Goal: Transaction & Acquisition: Purchase product/service

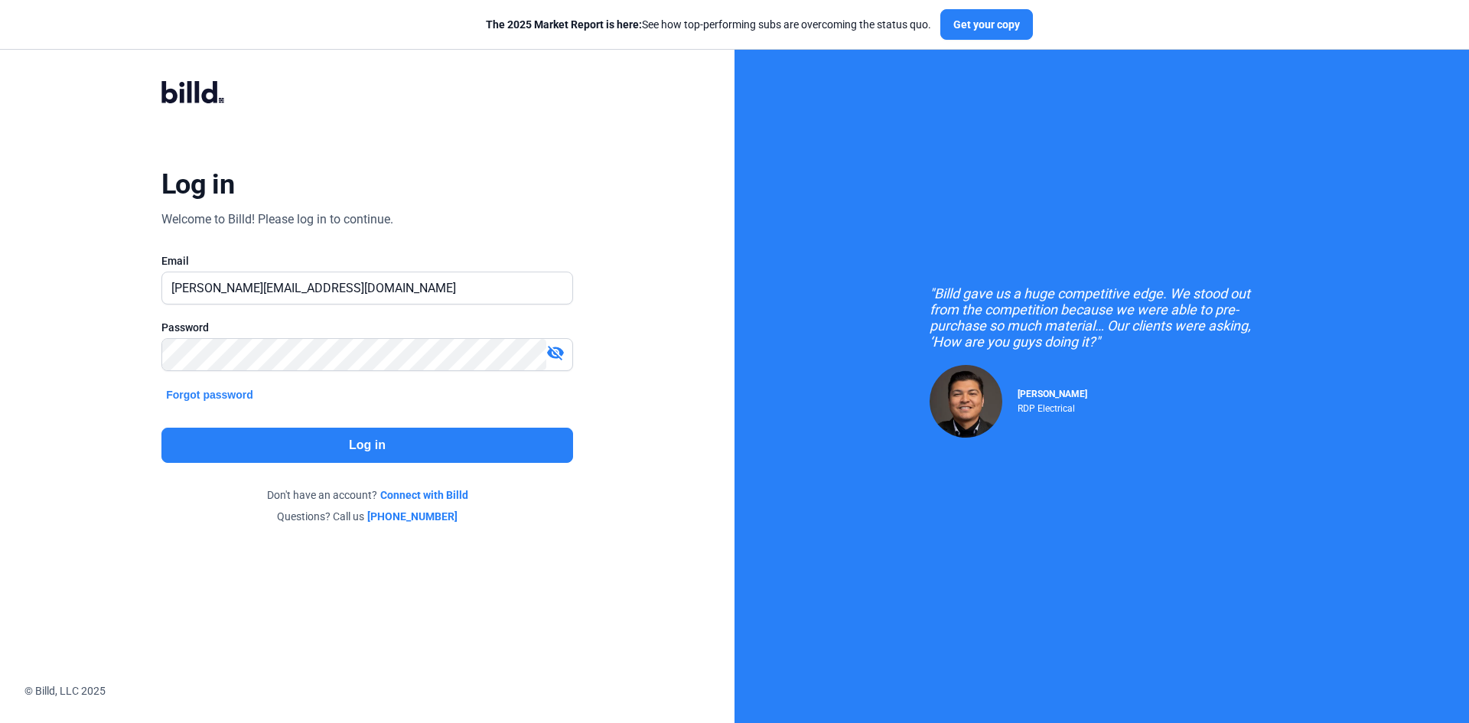
click at [354, 445] on button "Log in" at bounding box center [366, 445] width 411 height 35
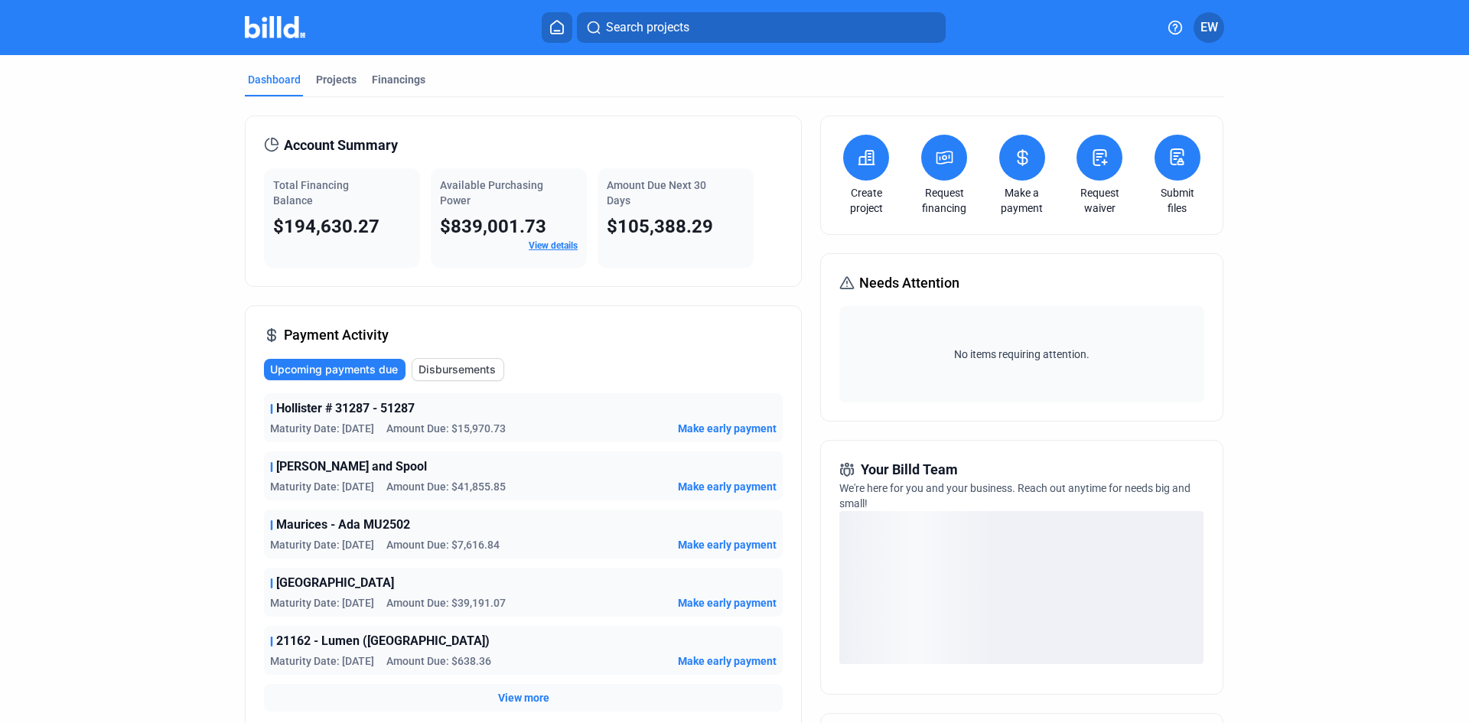
click at [1013, 165] on icon at bounding box center [1022, 157] width 19 height 18
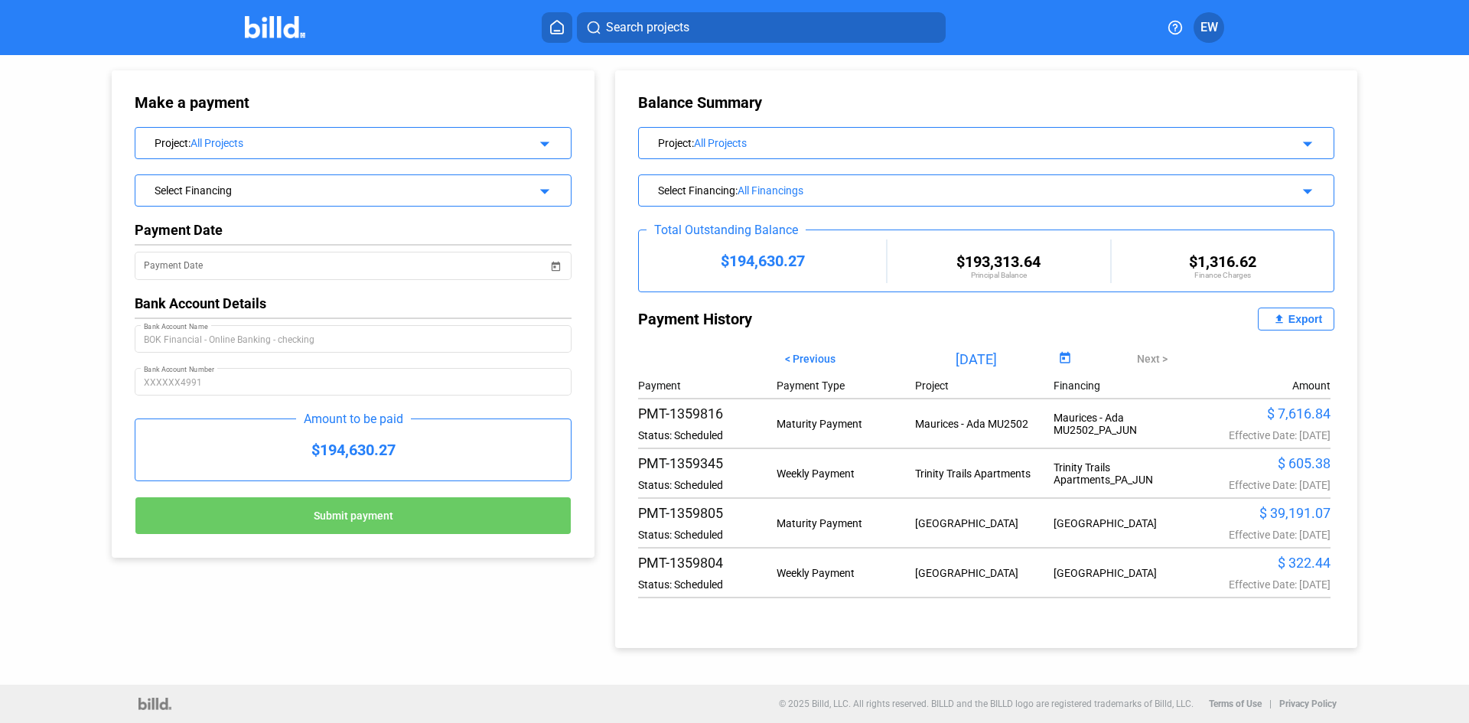
click at [326, 143] on div "All Projects" at bounding box center [350, 143] width 321 height 12
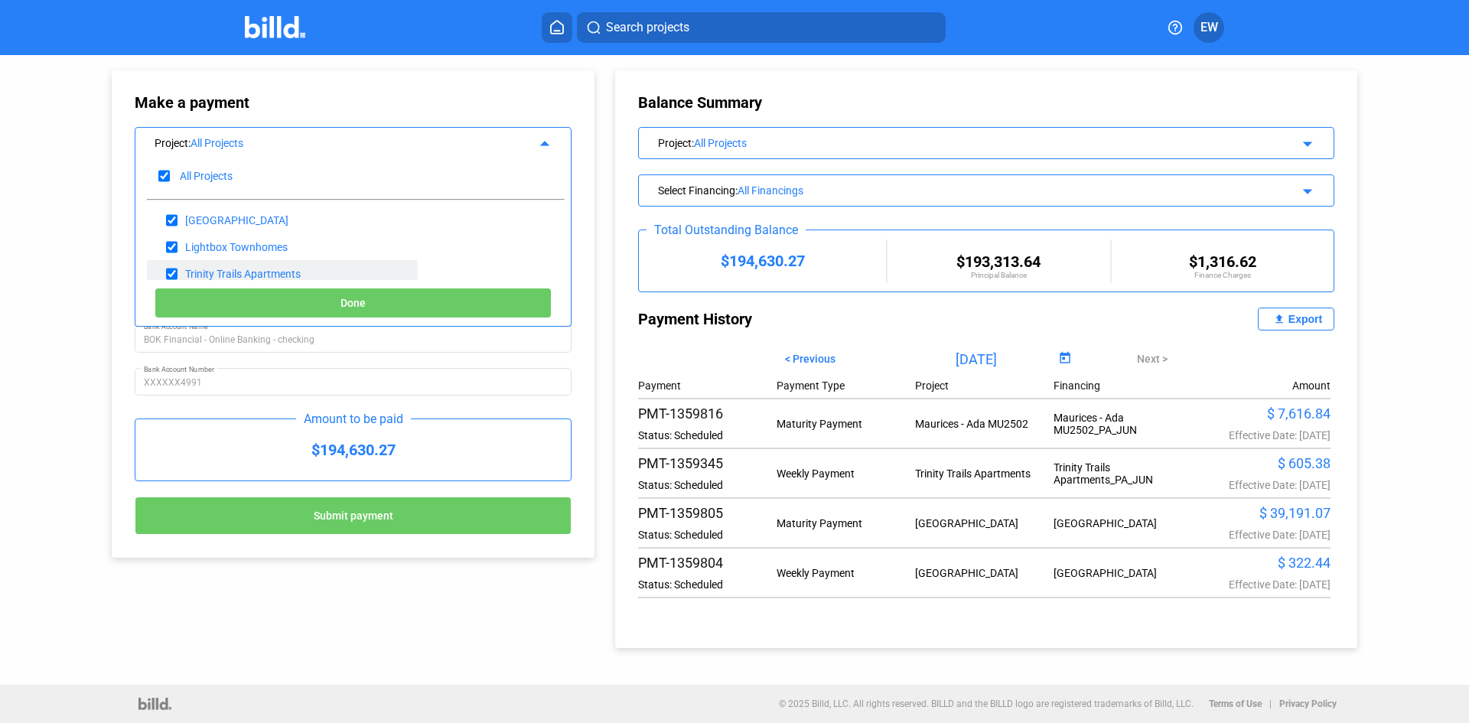
click at [249, 272] on div "Trinity Trails Apartments" at bounding box center [242, 274] width 115 height 12
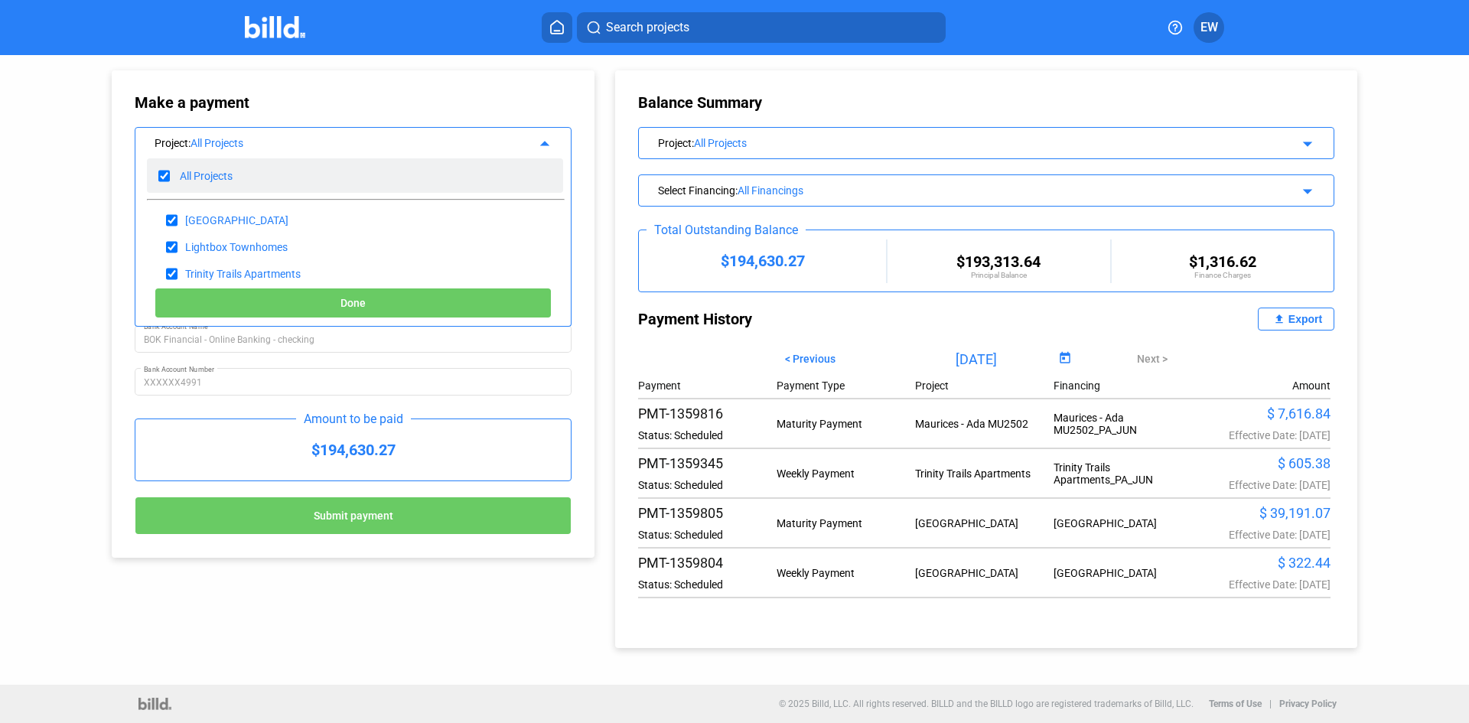
click at [164, 175] on input "checkbox" at bounding box center [163, 175] width 11 height 23
checkbox input "false"
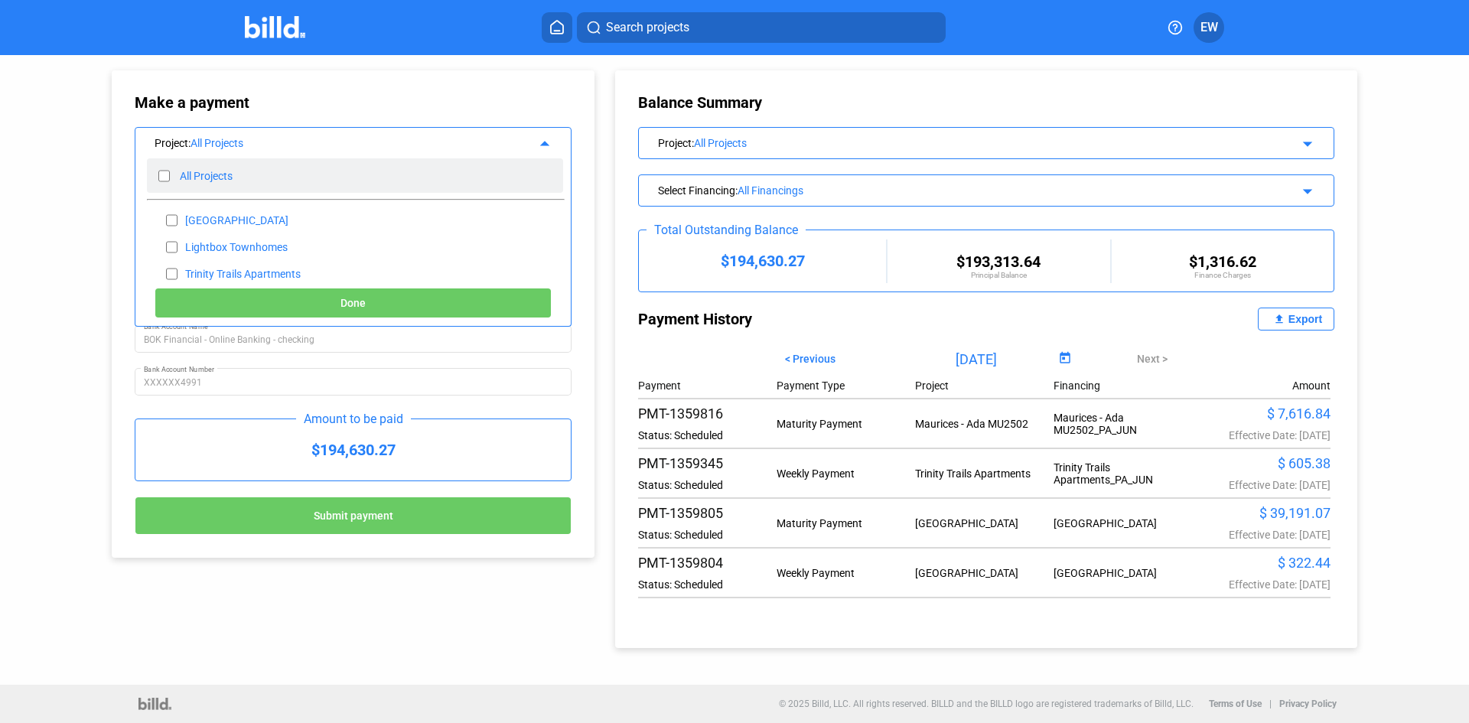
checkbox input "false"
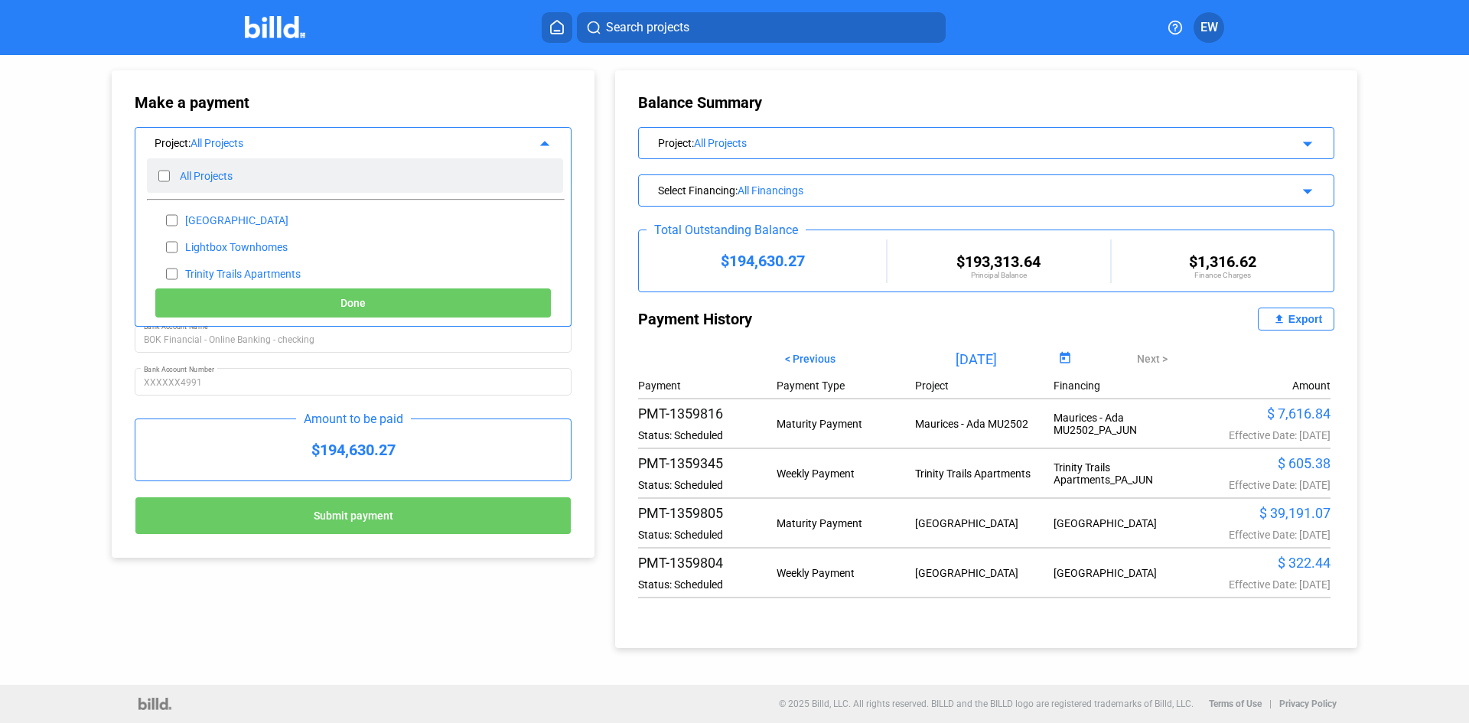
checkbox input "false"
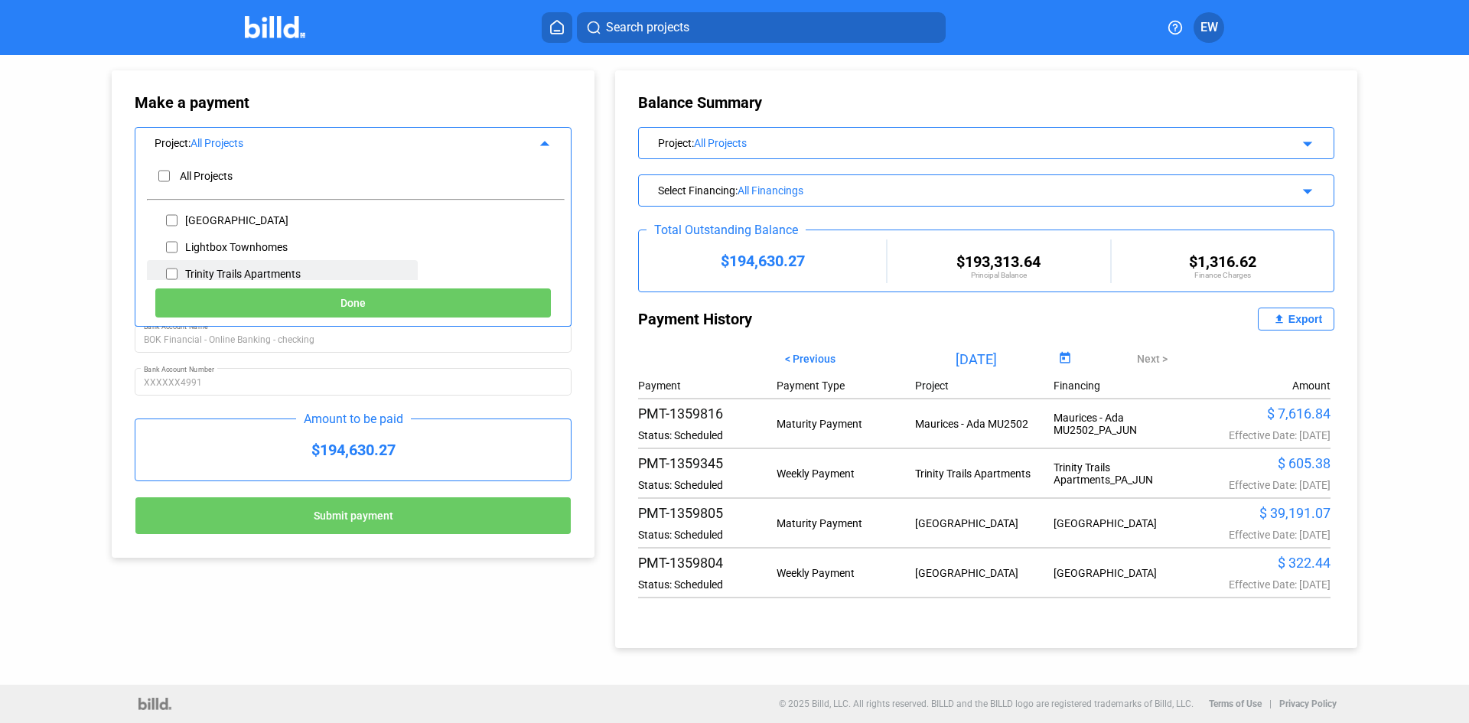
click at [166, 272] on input "checkbox" at bounding box center [171, 273] width 11 height 23
checkbox input "true"
click at [236, 298] on button "Done" at bounding box center [352, 303] width 397 height 31
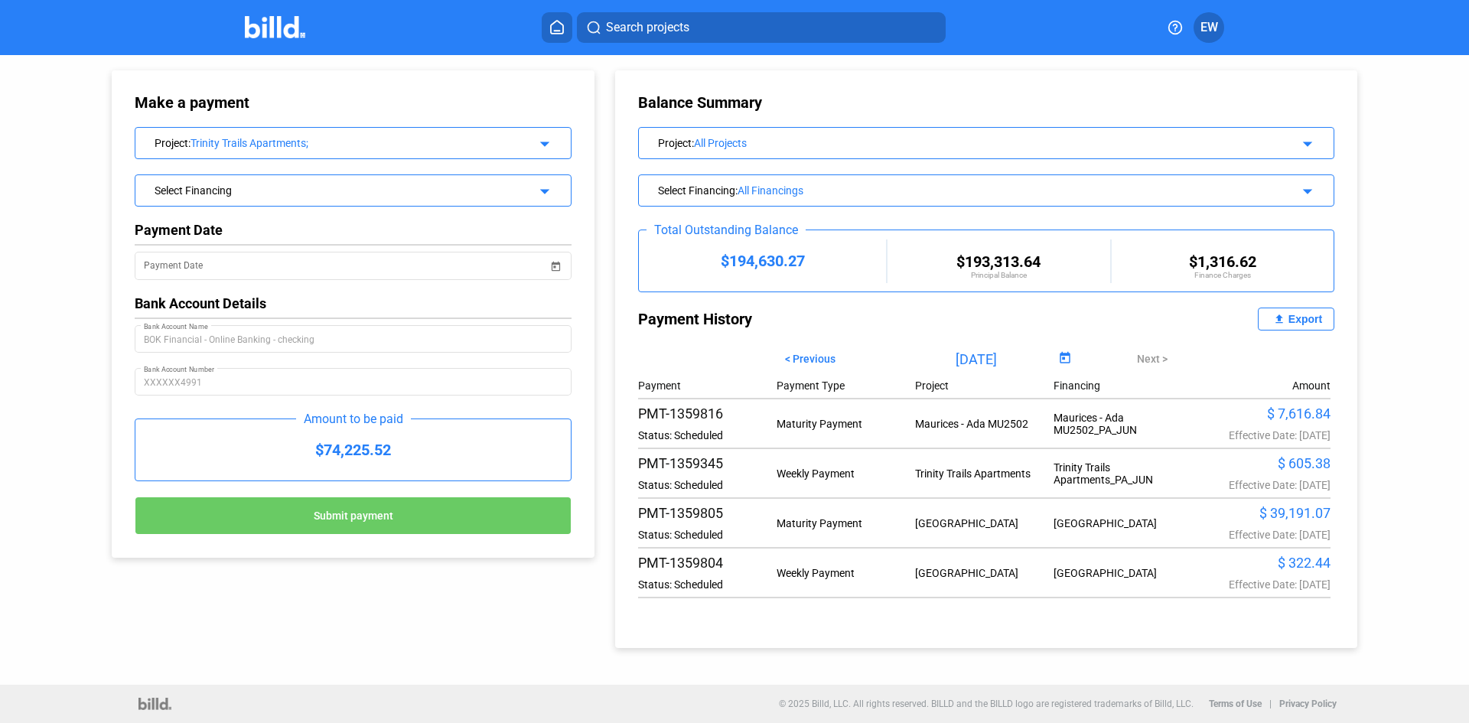
click at [258, 190] on div "Select Financing" at bounding box center [332, 188] width 357 height 15
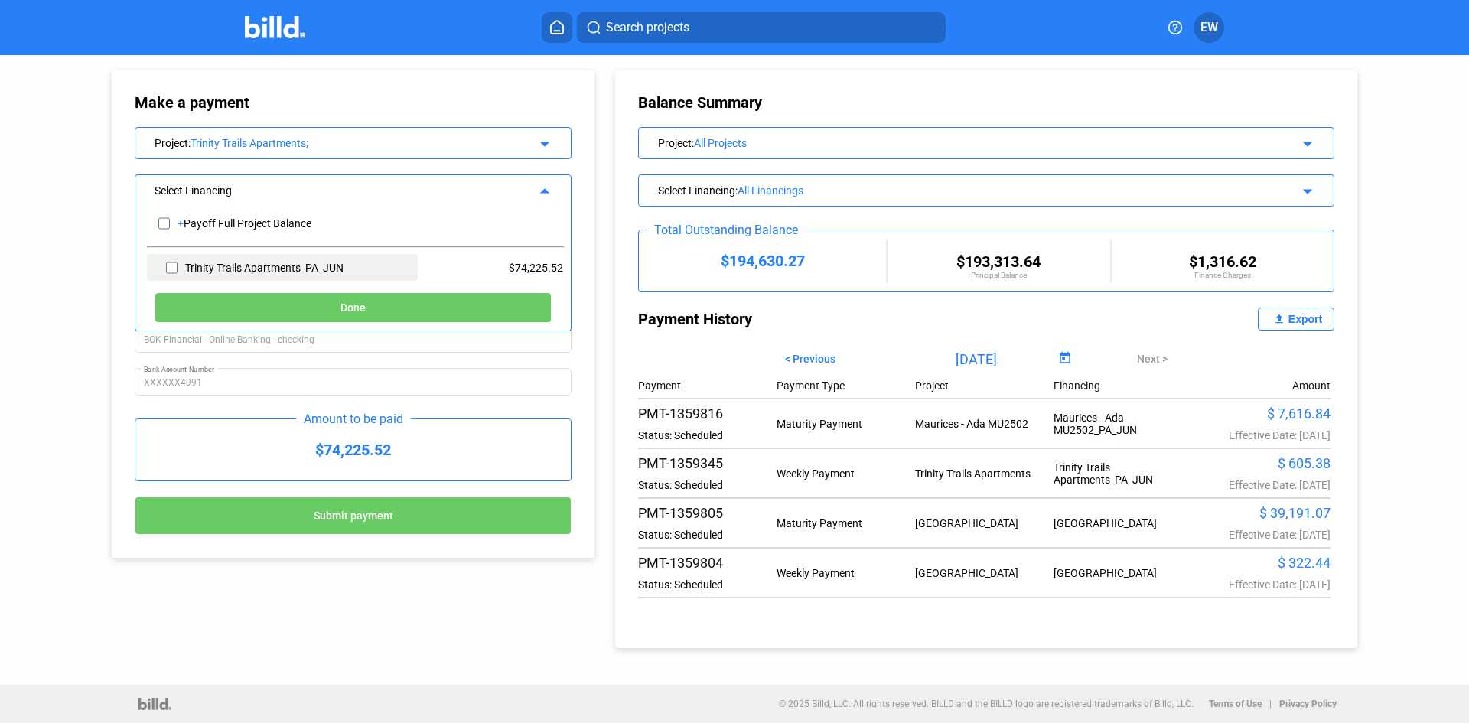
click at [169, 268] on input "checkbox" at bounding box center [171, 267] width 11 height 23
checkbox input "true"
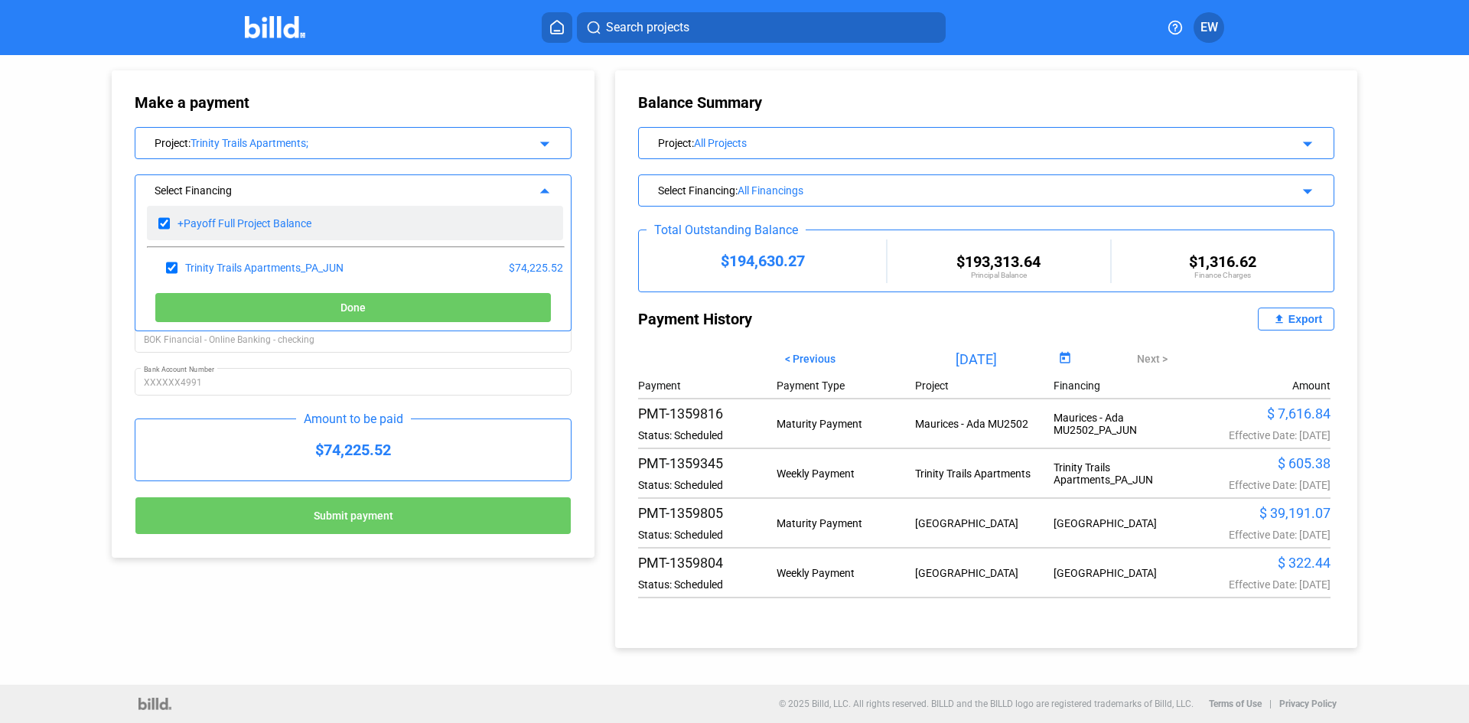
click at [168, 221] on input "checkbox" at bounding box center [163, 223] width 11 height 23
checkbox input "false"
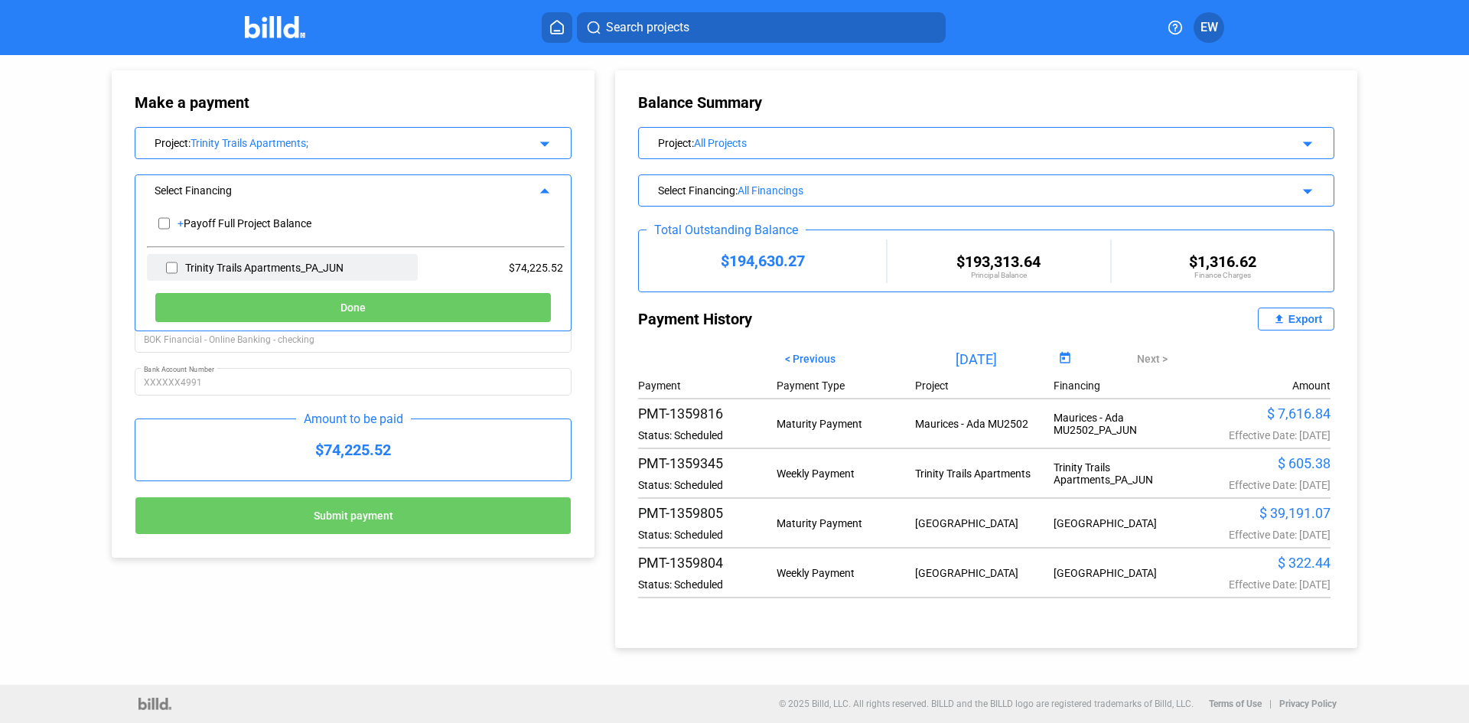
drag, startPoint x: 175, startPoint y: 268, endPoint x: 183, endPoint y: 275, distance: 10.8
click at [175, 268] on input "checkbox" at bounding box center [171, 267] width 11 height 23
checkbox input "true"
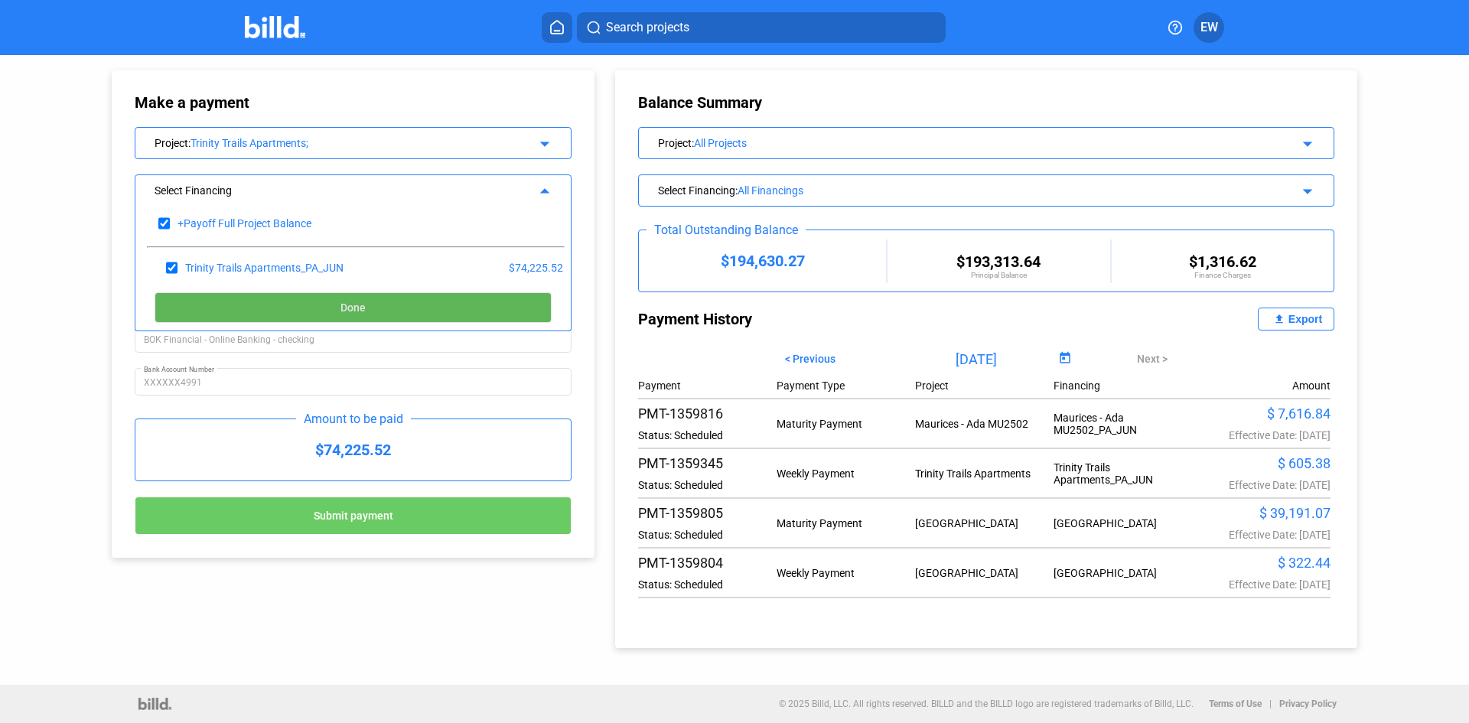
click at [340, 304] on button "Done" at bounding box center [352, 307] width 397 height 31
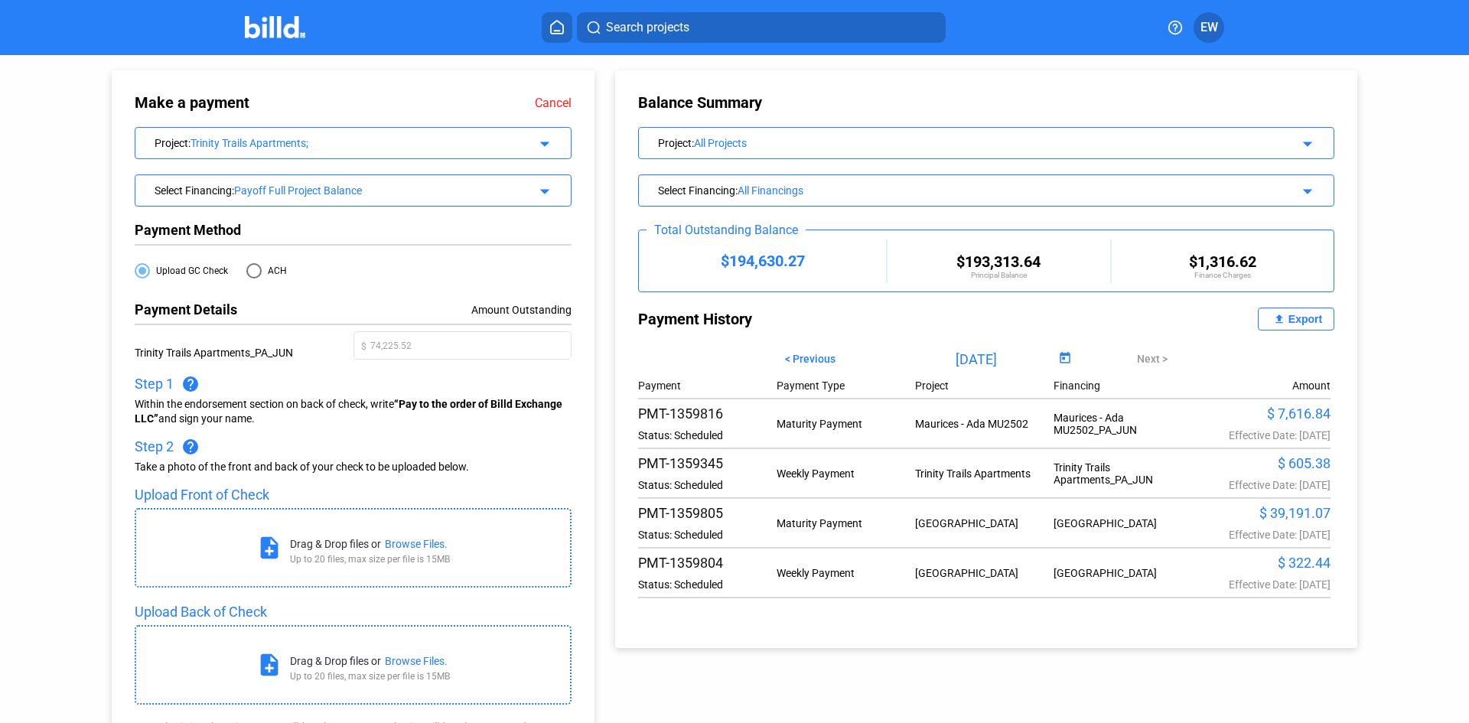
click at [249, 277] on span at bounding box center [253, 270] width 15 height 15
click at [249, 277] on input "ACH" at bounding box center [253, 270] width 15 height 15
radio input "true"
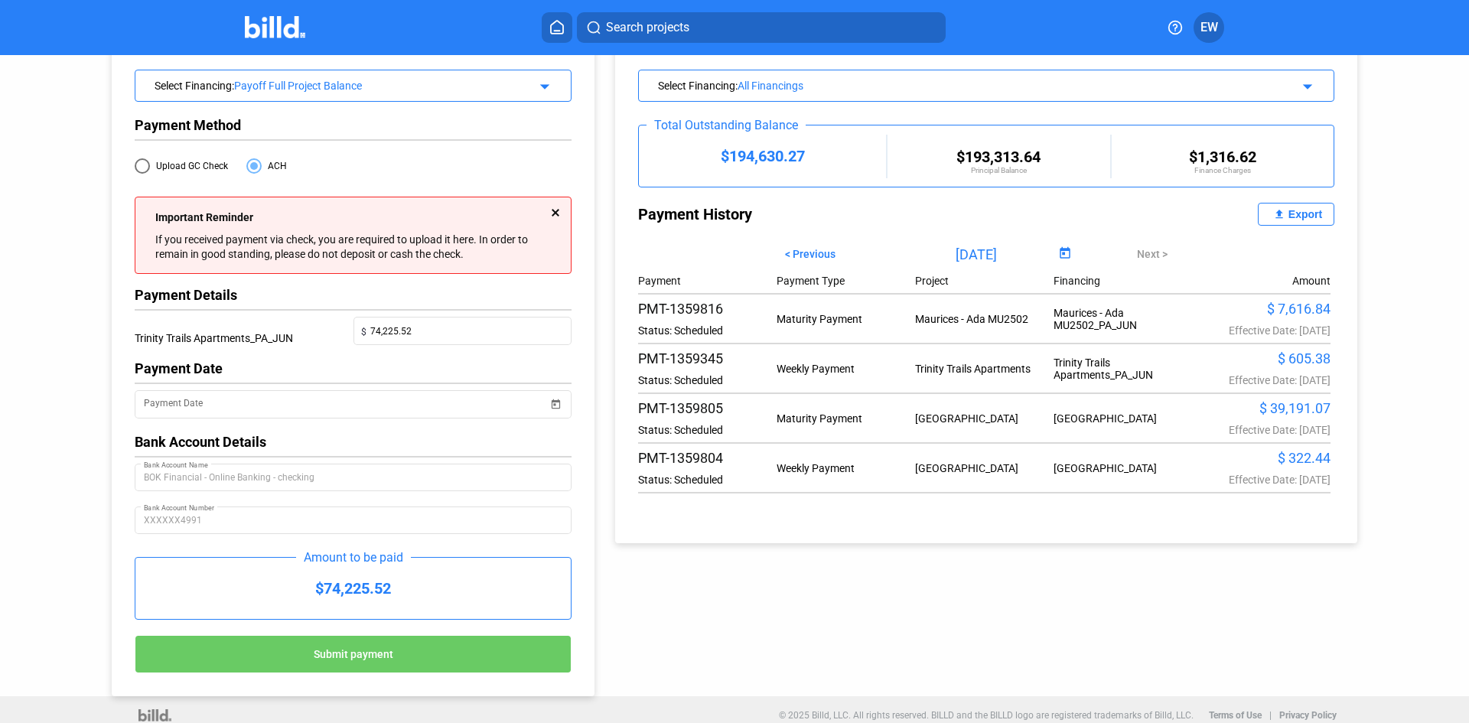
scroll to position [119, 0]
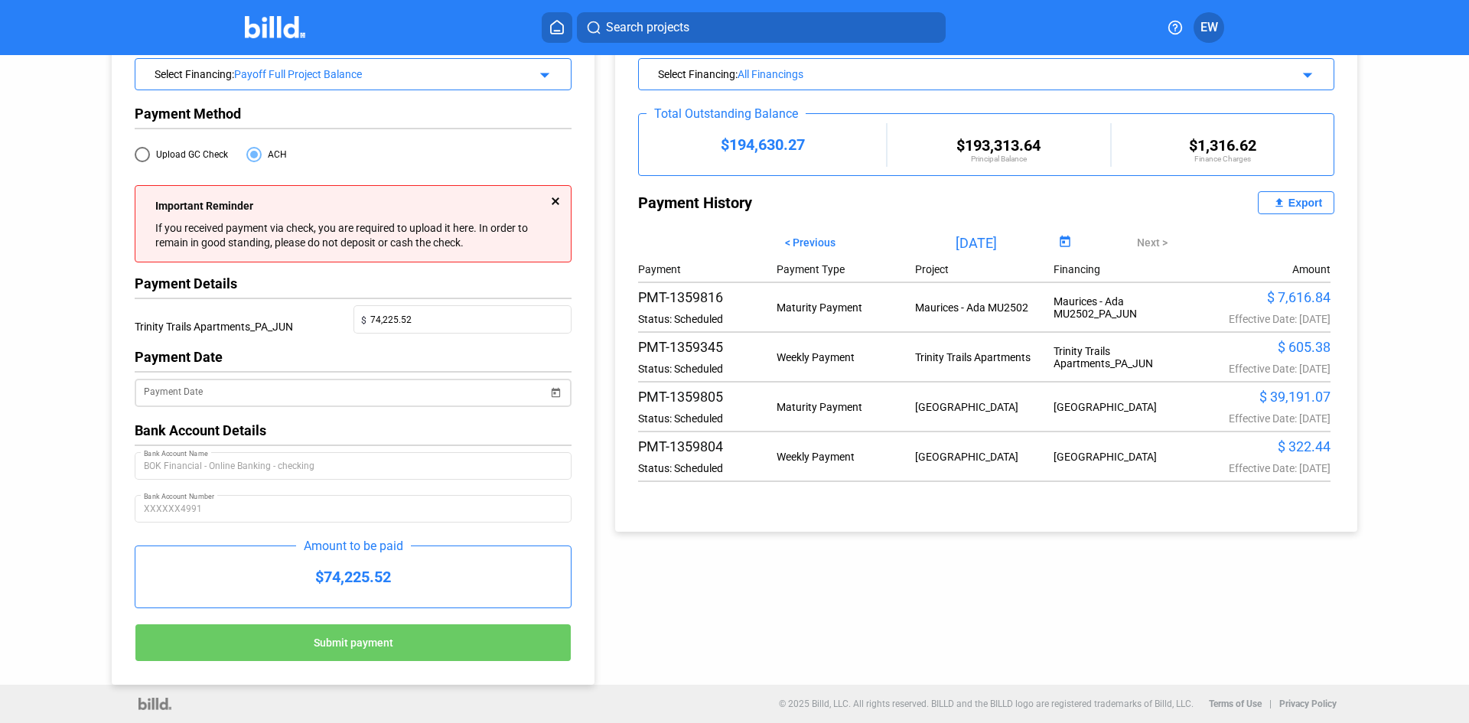
click at [314, 392] on input "Payment Date" at bounding box center [346, 393] width 404 height 18
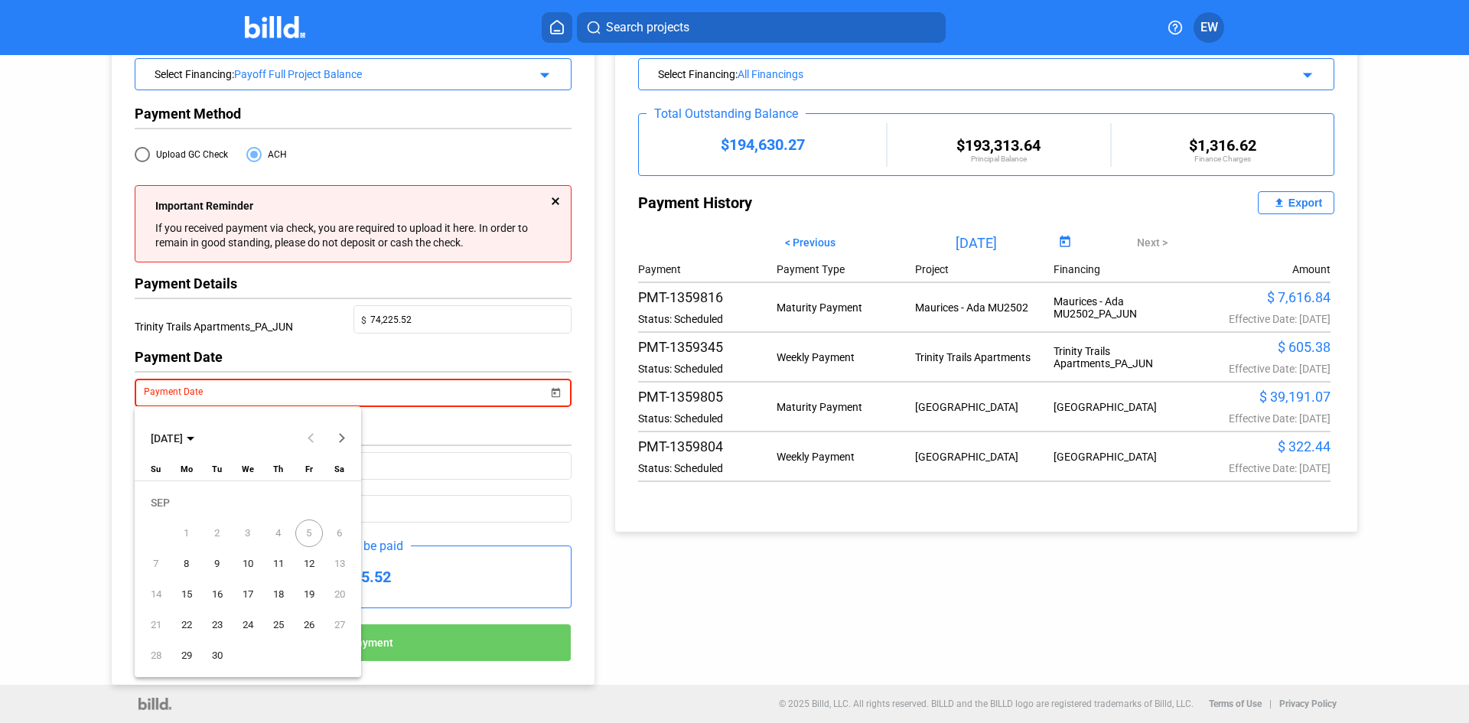
click at [305, 563] on span "12" at bounding box center [309, 564] width 28 height 28
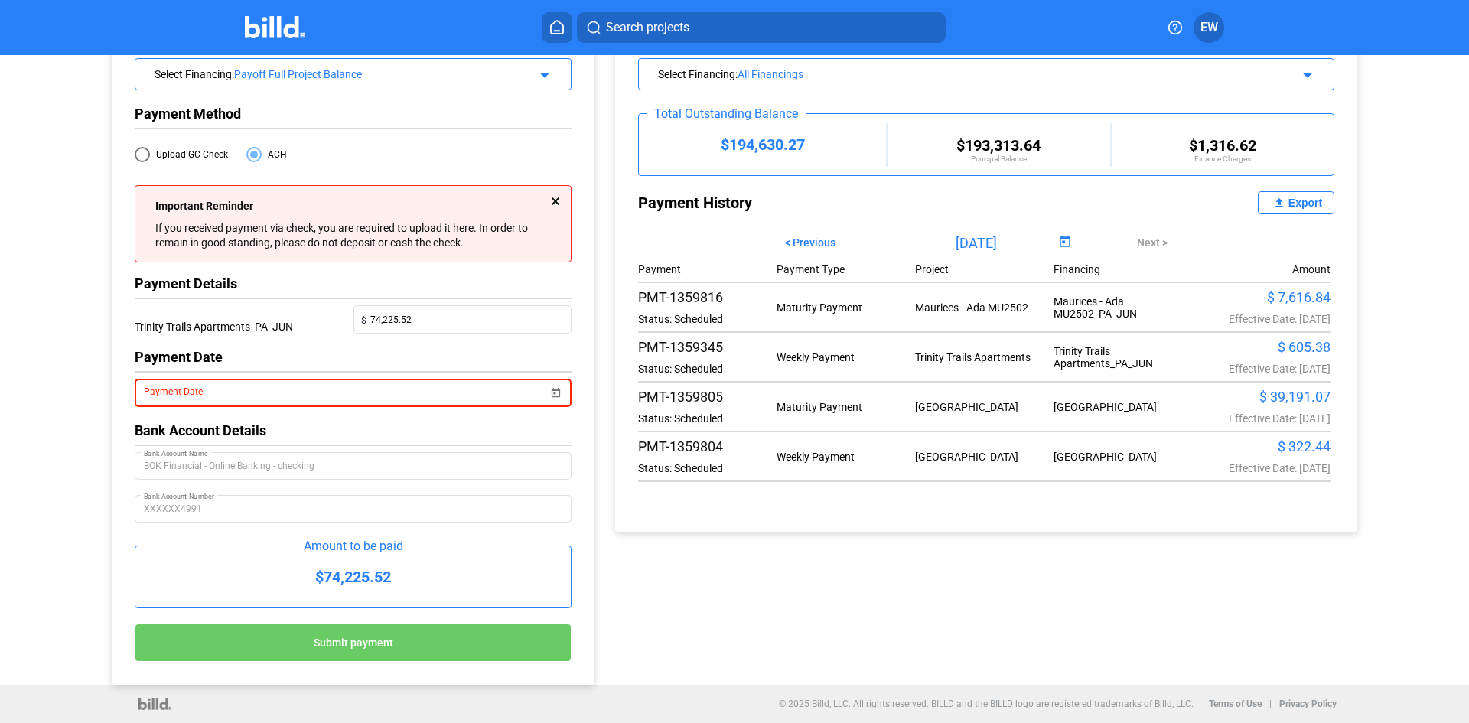
type input "[DATE]"
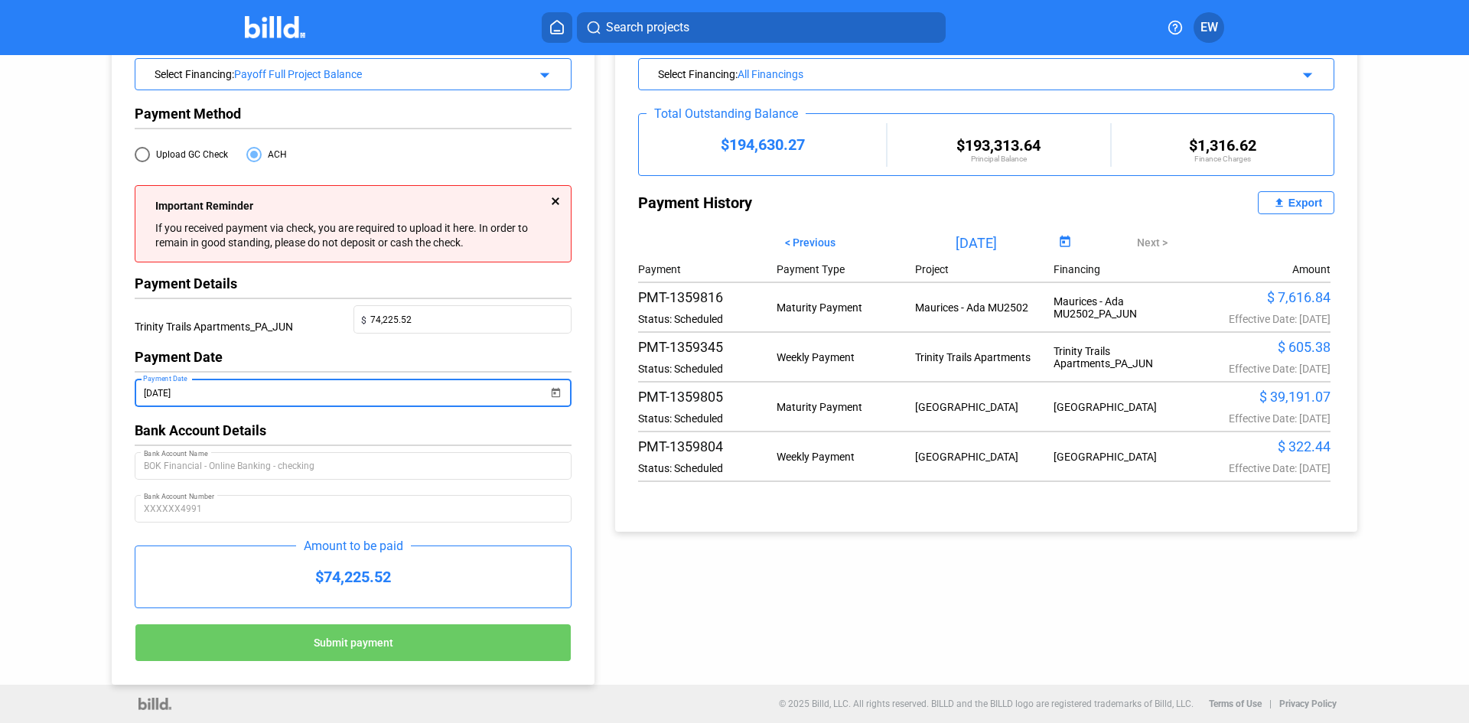
click at [372, 643] on span "Submit payment" at bounding box center [354, 642] width 80 height 12
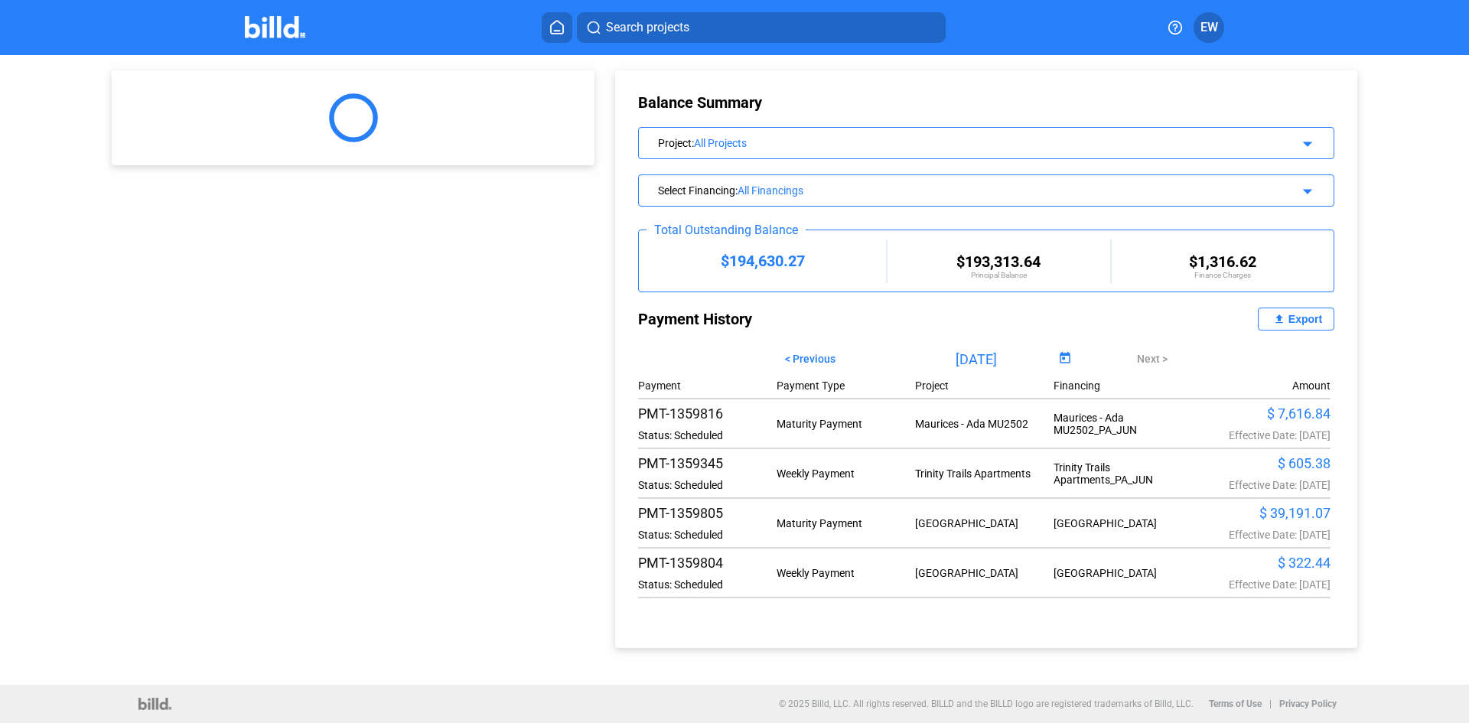
scroll to position [0, 0]
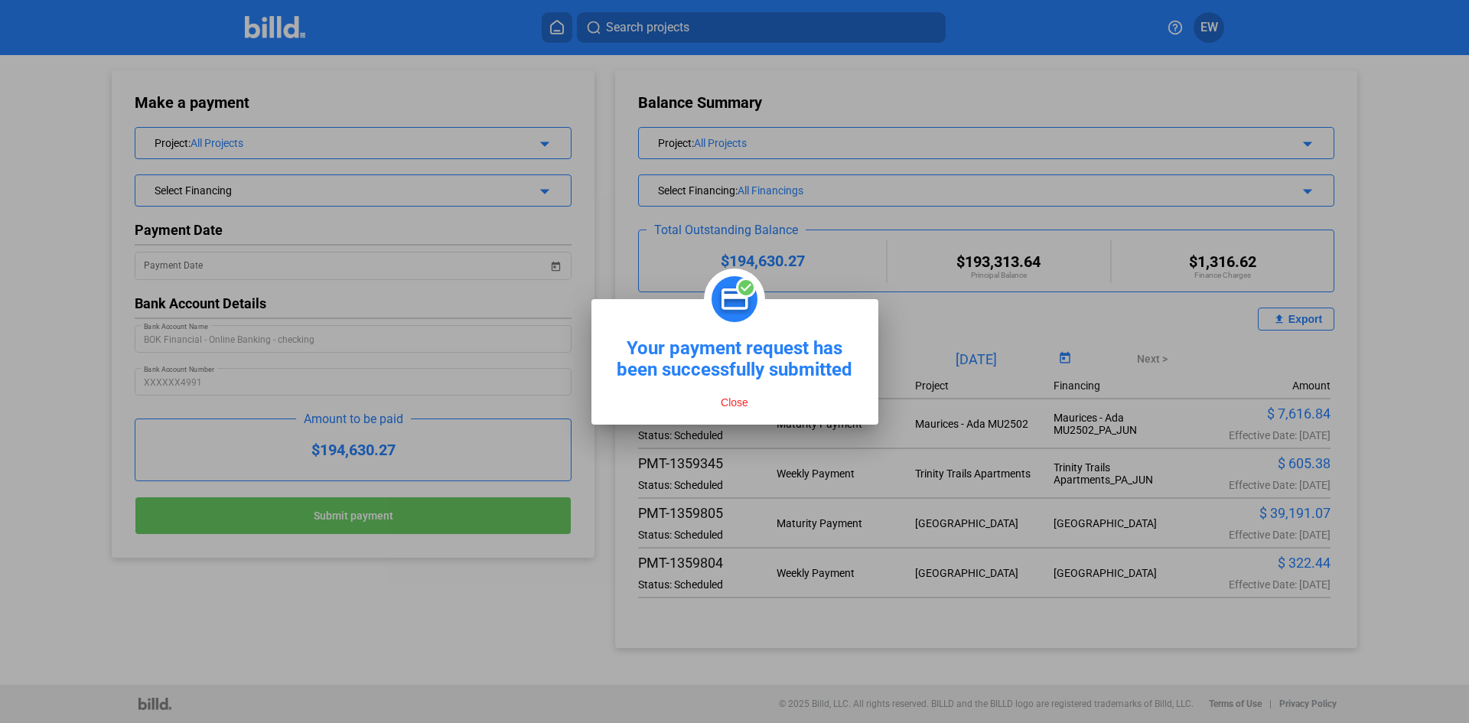
click at [428, 593] on div at bounding box center [734, 361] width 1469 height 723
